Goal: Task Accomplishment & Management: Use online tool/utility

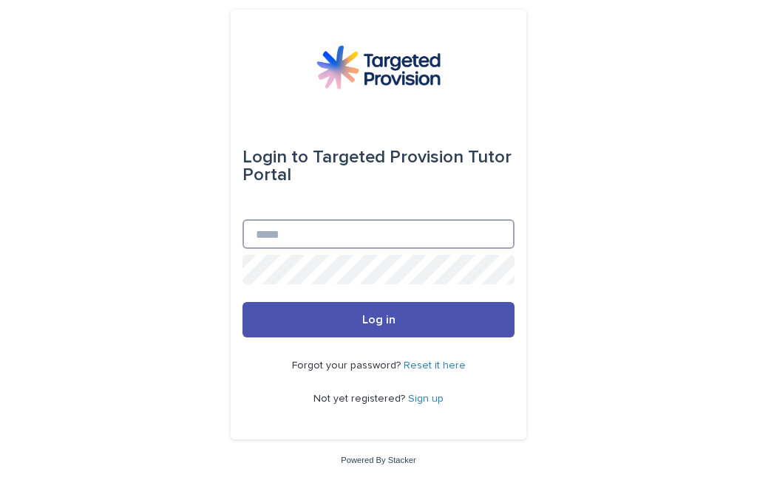
type input "**********"
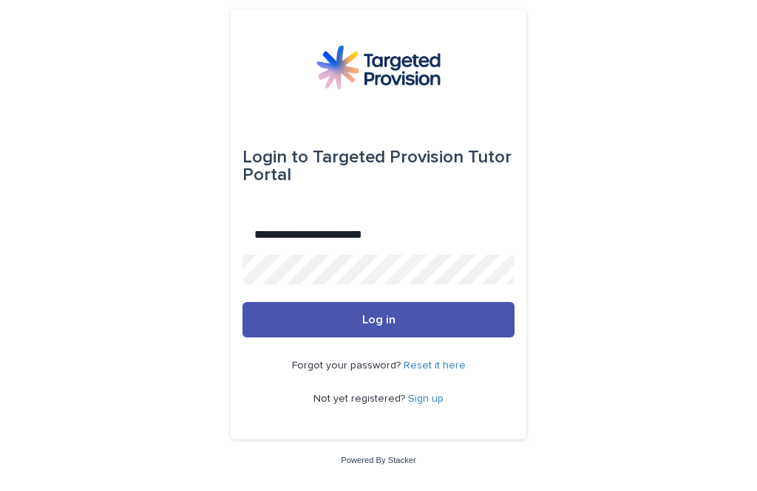
click at [378, 338] on button "Log in" at bounding box center [378, 319] width 272 height 35
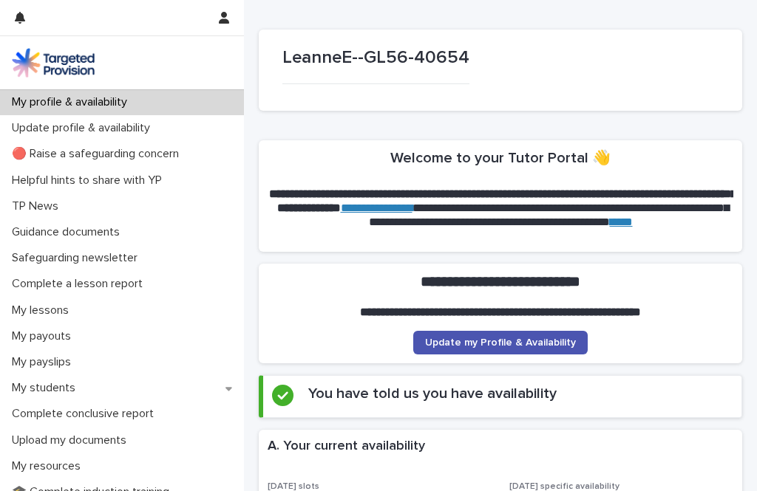
scroll to position [85, 0]
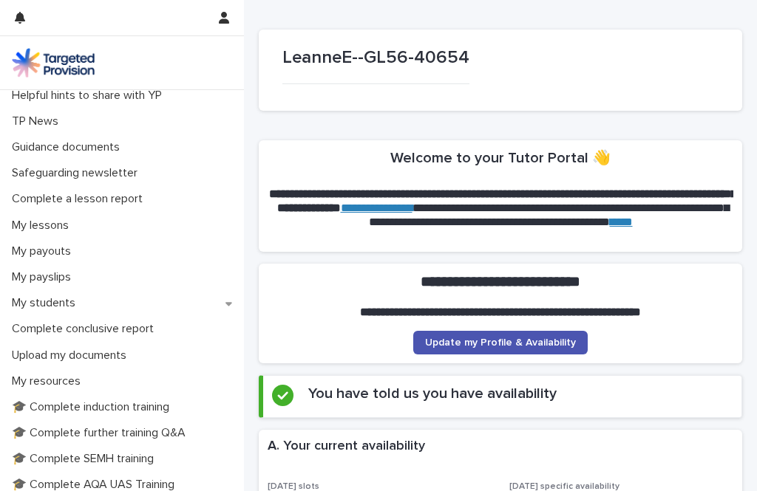
click at [225, 307] on div "My students" at bounding box center [122, 303] width 244 height 26
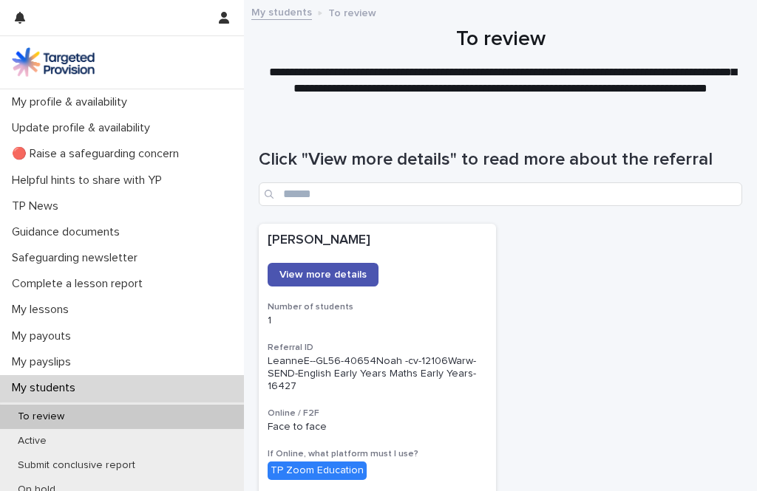
click at [83, 420] on div "To review" at bounding box center [122, 417] width 244 height 24
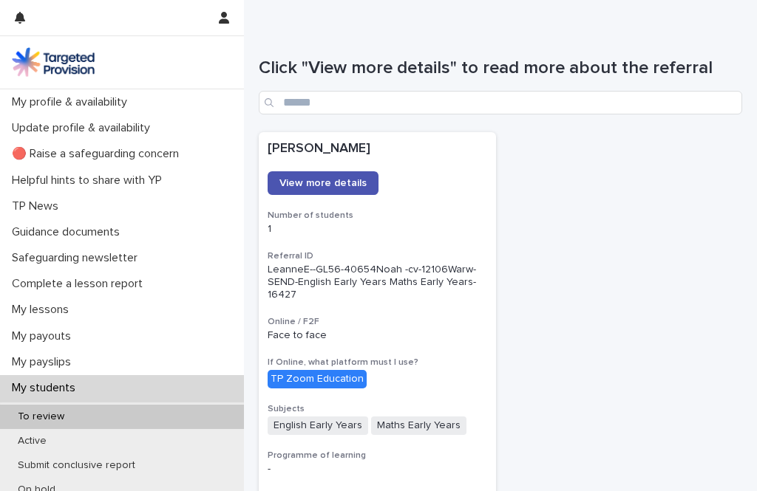
scroll to position [89, 0]
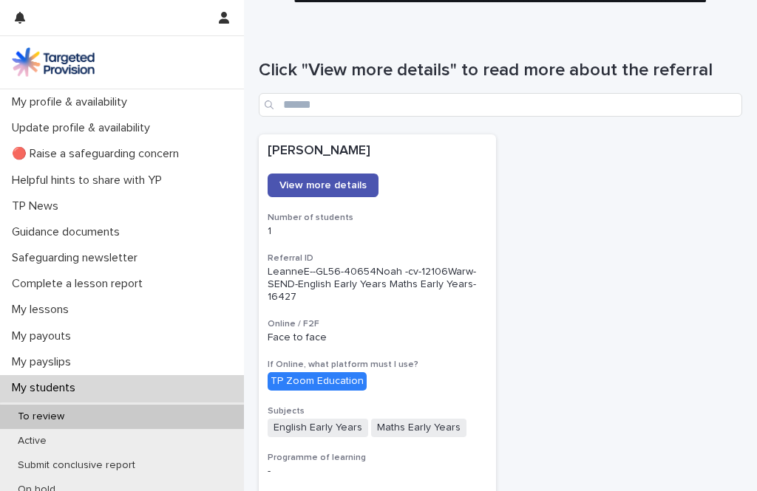
click at [350, 189] on link "View more details" at bounding box center [323, 186] width 111 height 24
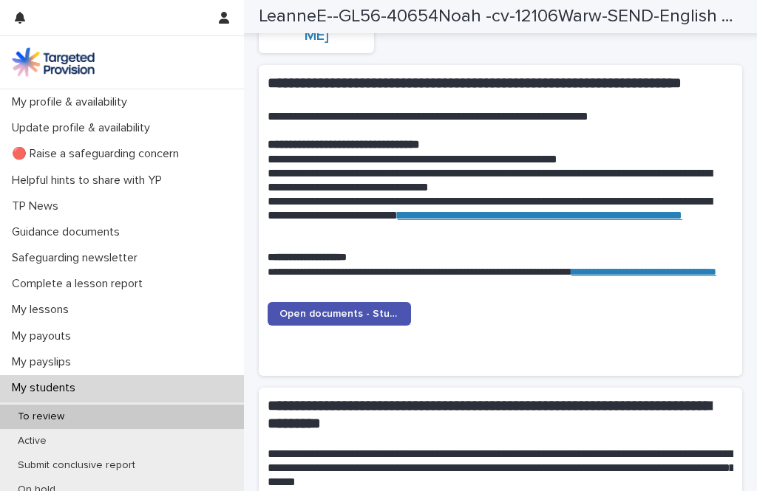
scroll to position [1379, 0]
click at [375, 309] on span "Open documents - Student 1" at bounding box center [339, 314] width 120 height 10
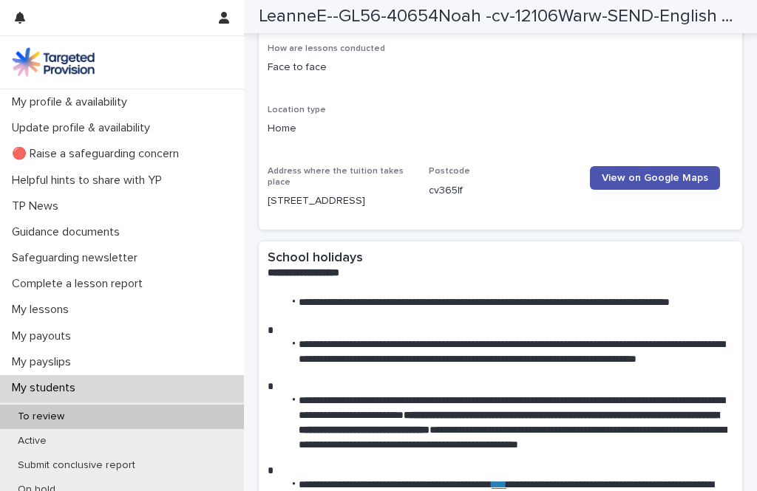
scroll to position [1973, 0]
